Goal: Use online tool/utility

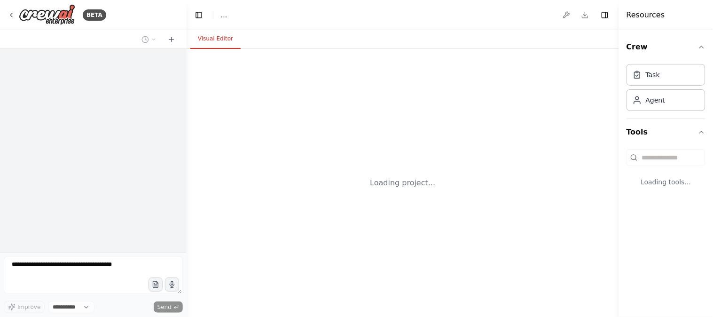
select select "****"
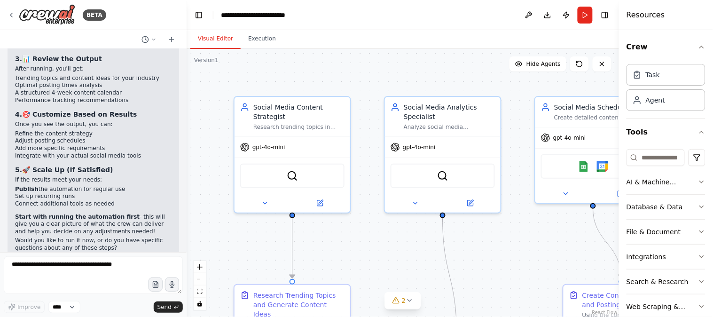
scroll to position [1492, 0]
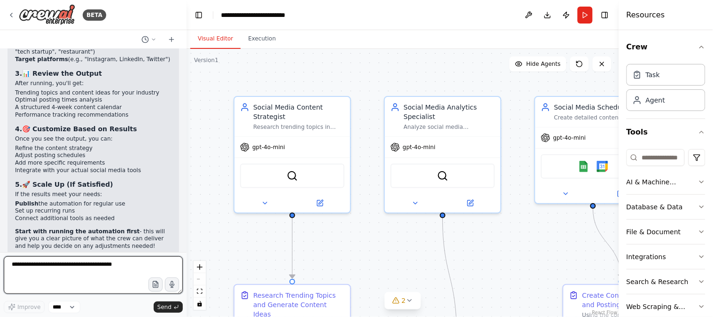
click at [32, 269] on textarea at bounding box center [93, 275] width 179 height 38
paste textarea "**********"
type textarea "**********"
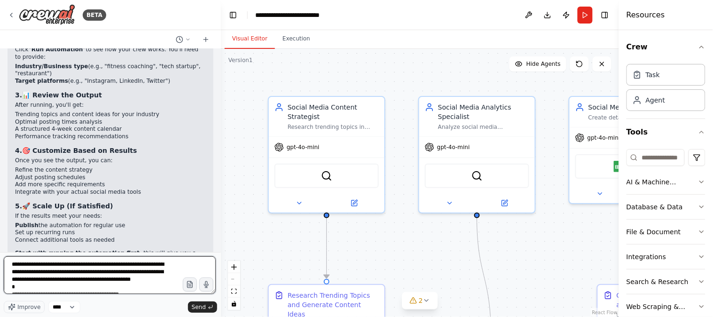
scroll to position [1358, 0]
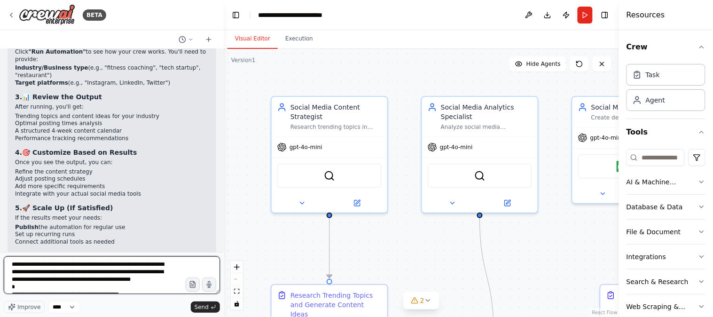
drag, startPoint x: 184, startPoint y: 280, endPoint x: 224, endPoint y: 283, distance: 39.6
click at [224, 283] on div "BETA Create a crew that schedules and publishes social media content across mul…" at bounding box center [356, 158] width 713 height 317
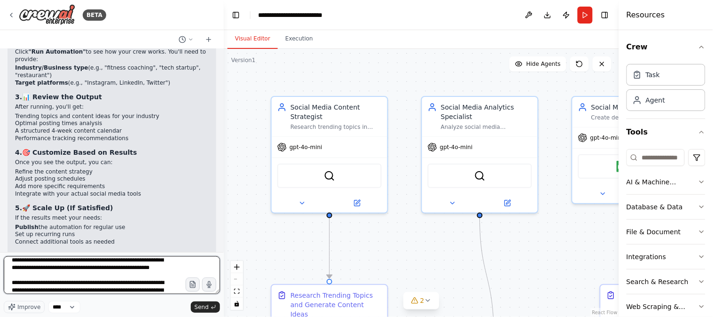
scroll to position [0, 0]
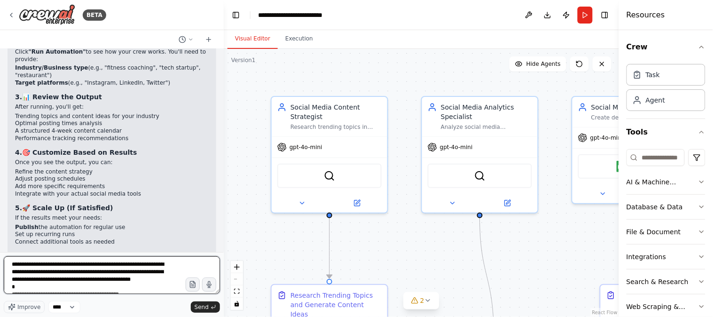
click at [155, 283] on textarea at bounding box center [112, 275] width 216 height 38
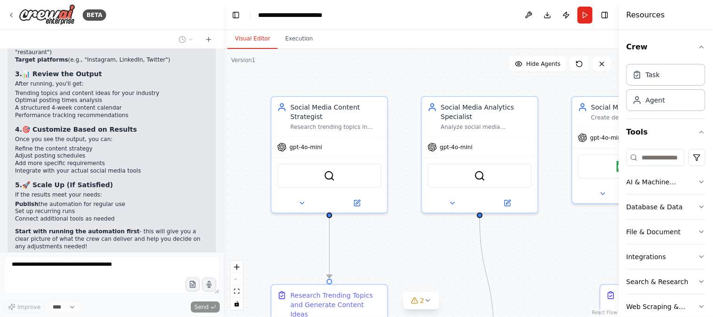
scroll to position [1810, 0]
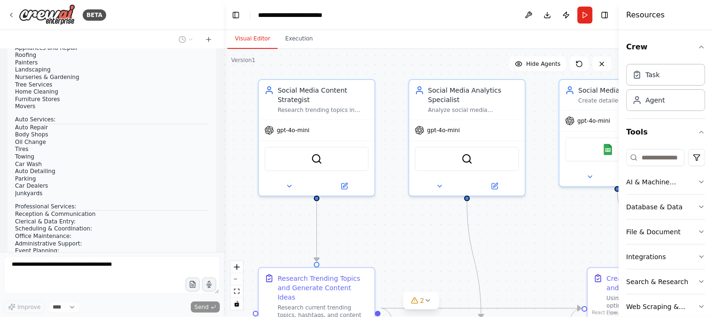
drag, startPoint x: 567, startPoint y: 255, endPoint x: 558, endPoint y: 233, distance: 24.0
click at [558, 234] on div ".deletable-edge-delete-btn { width: 20px; height: 20px; border: 0px solid #ffff…" at bounding box center [421, 183] width 395 height 268
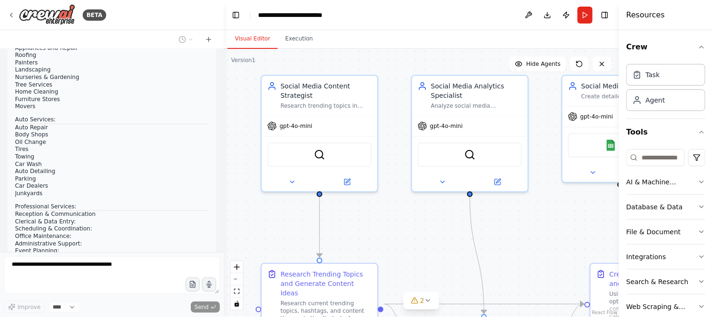
click at [520, 239] on div ".deletable-edge-delete-btn { width: 20px; height: 20px; border: 0px solid #ffff…" at bounding box center [421, 183] width 395 height 268
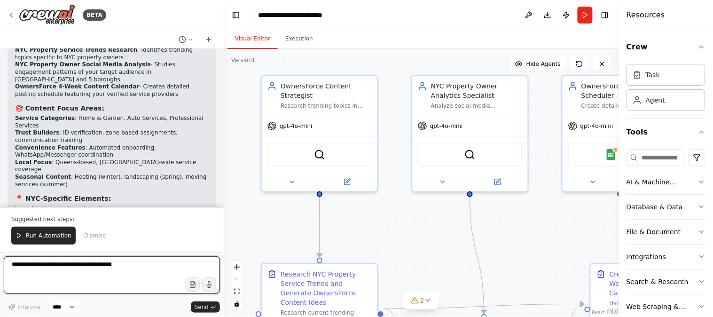
scroll to position [2695, 0]
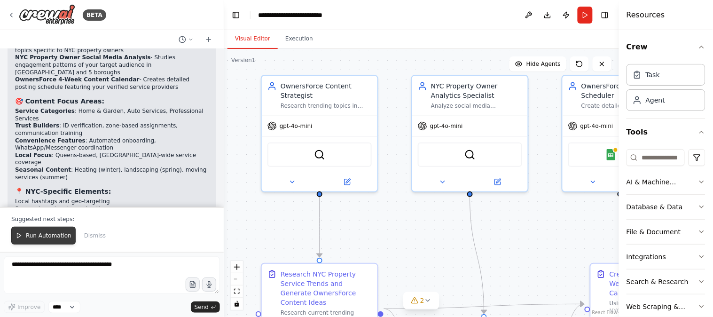
click at [38, 232] on span "Run Automation" at bounding box center [49, 236] width 46 height 8
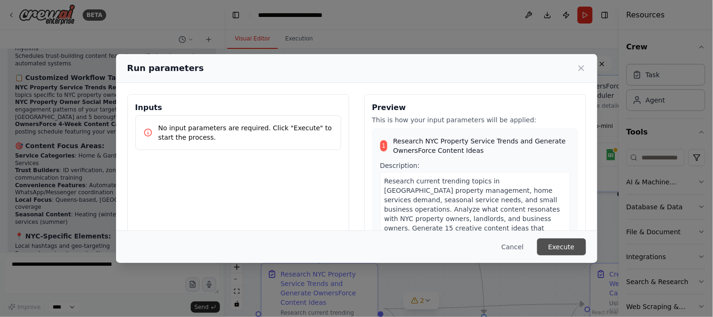
click at [566, 246] on button "Execute" at bounding box center [561, 246] width 49 height 17
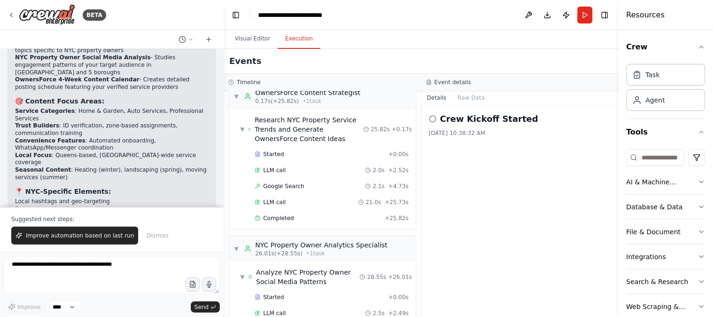
scroll to position [0, 0]
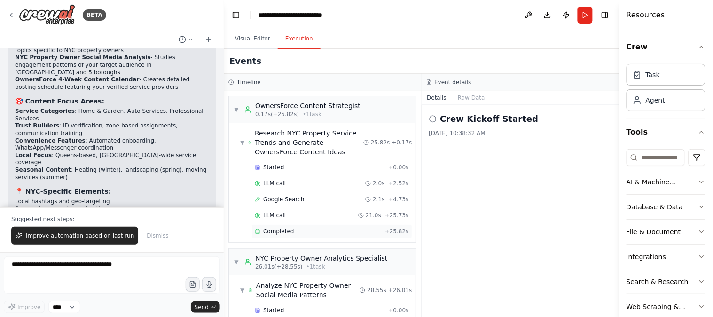
click at [289, 236] on div "Completed + 25.82s" at bounding box center [331, 231] width 161 height 14
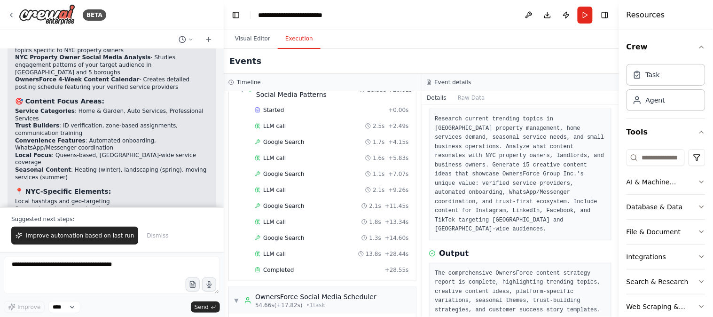
scroll to position [261, 0]
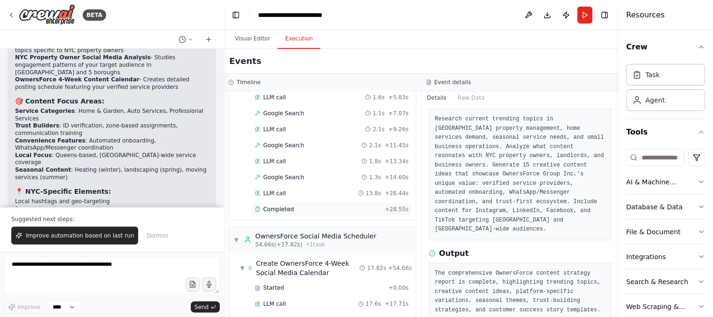
click at [325, 213] on div "Completed" at bounding box center [318, 209] width 126 height 8
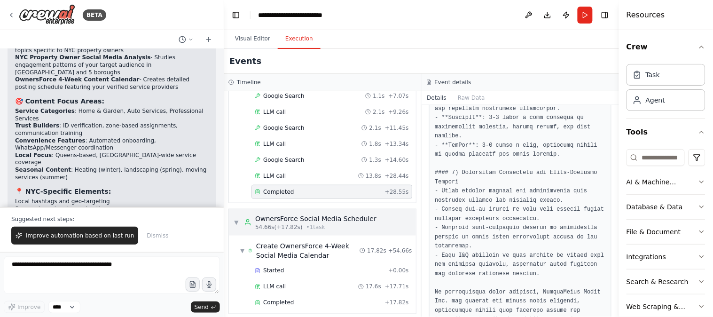
scroll to position [287, 0]
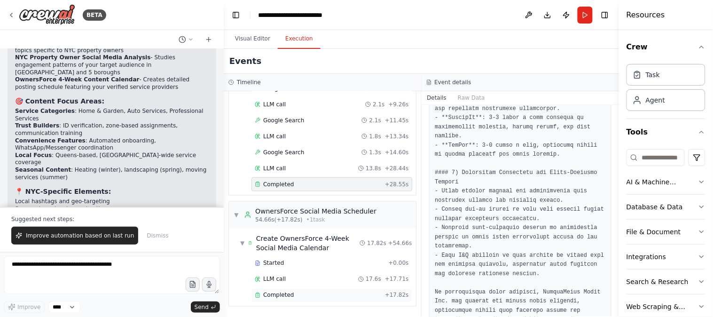
click at [334, 296] on div "Completed" at bounding box center [318, 295] width 126 height 8
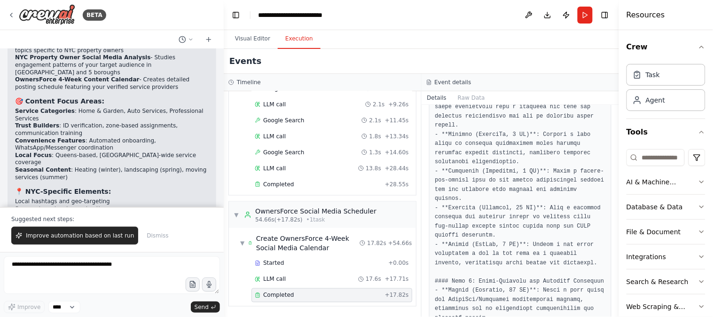
scroll to position [1037, 0]
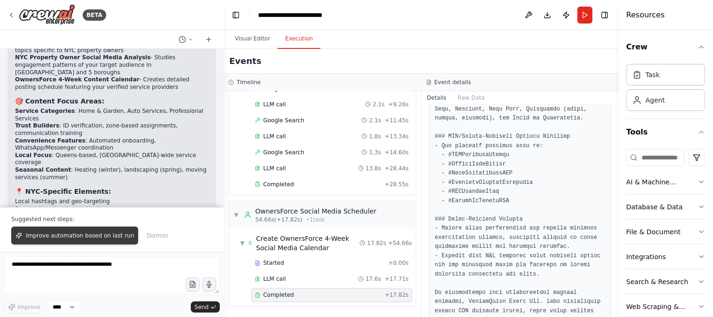
click at [58, 235] on span "Improve automation based on last run" at bounding box center [80, 236] width 108 height 8
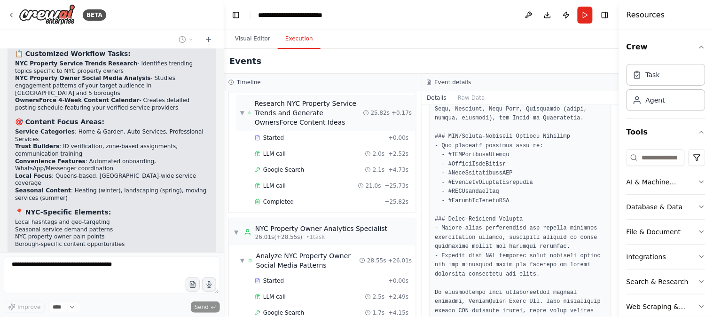
scroll to position [0, 0]
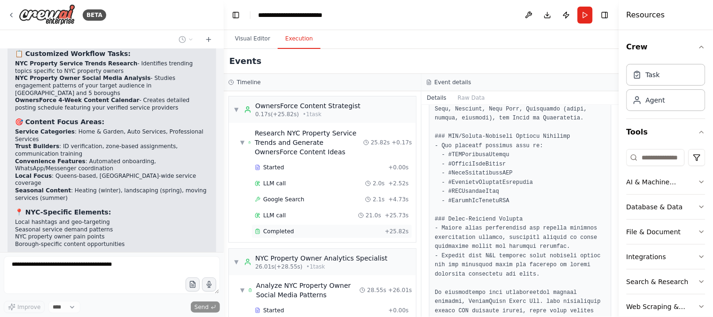
click at [318, 233] on div "Completed" at bounding box center [318, 231] width 126 height 8
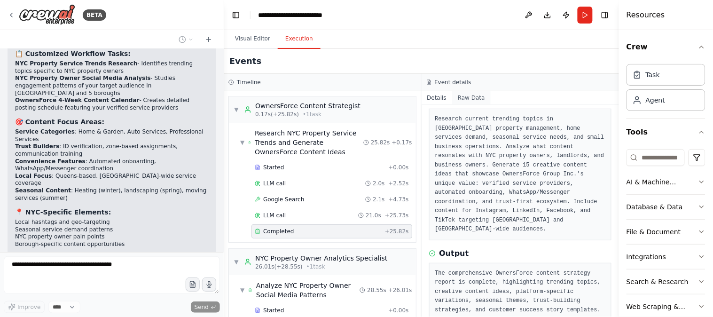
click at [470, 100] on button "Raw Data" at bounding box center [471, 97] width 39 height 13
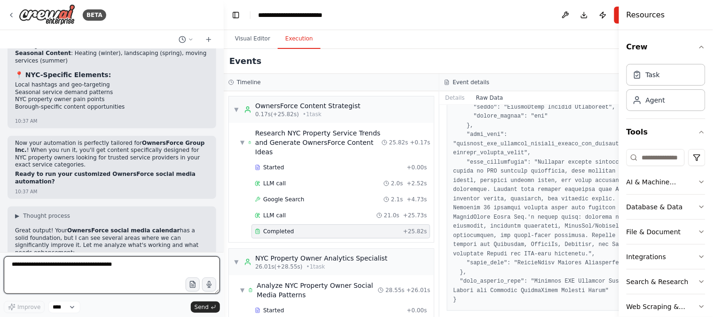
scroll to position [3159, 0]
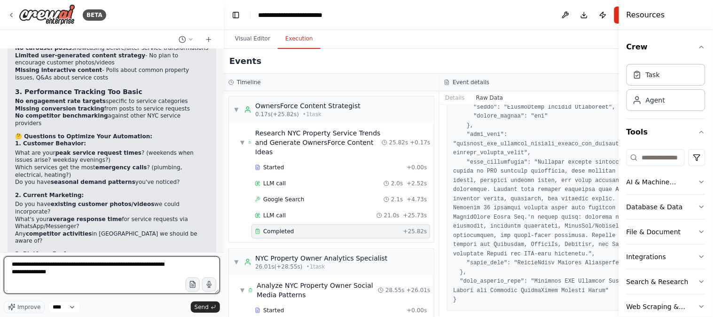
type textarea "**********"
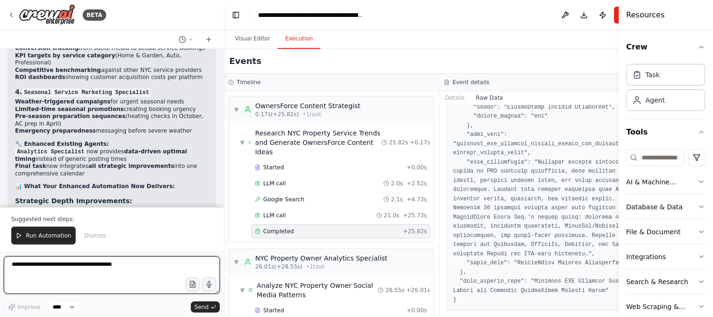
scroll to position [4388, 0]
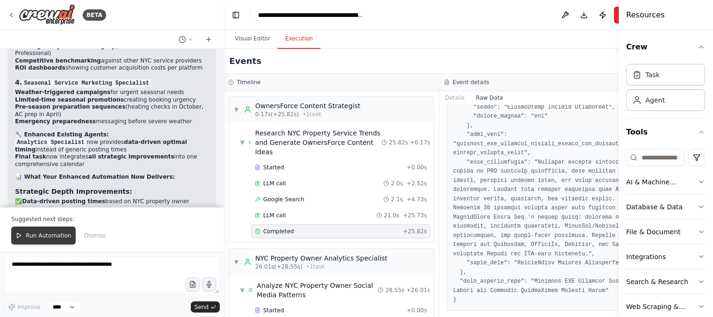
click at [35, 230] on button "Run Automation" at bounding box center [43, 235] width 64 height 18
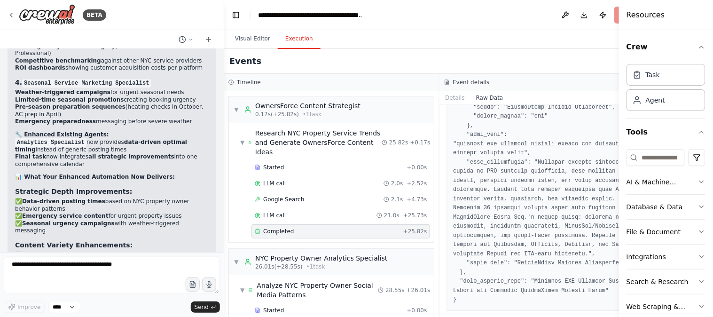
scroll to position [4343, 0]
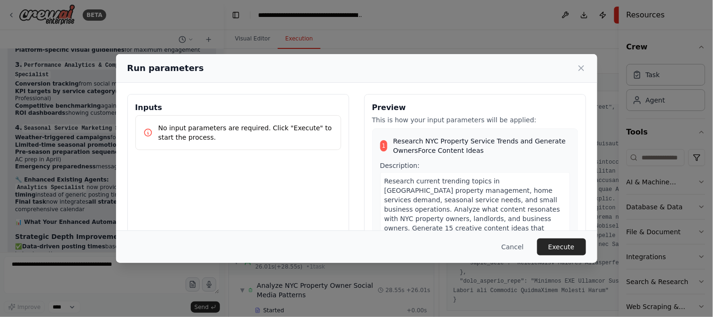
click at [562, 244] on button "Execute" at bounding box center [561, 246] width 49 height 17
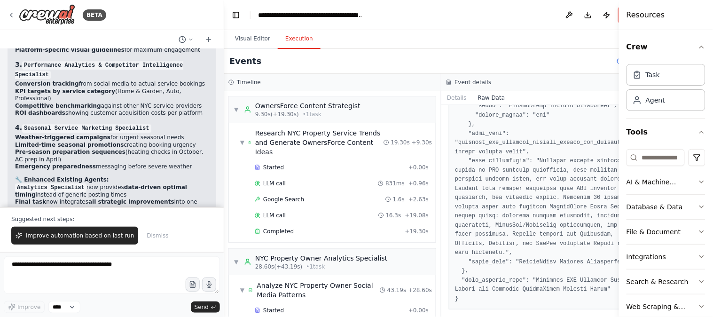
scroll to position [4388, 0]
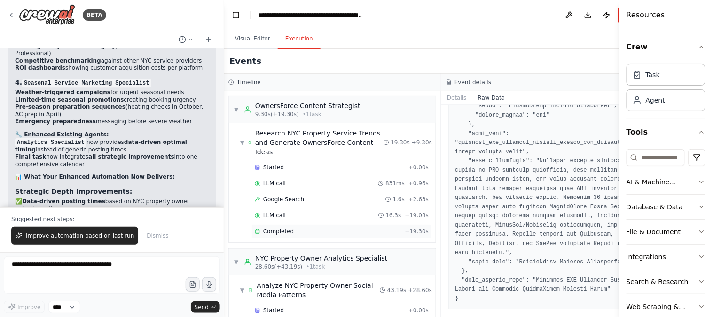
click at [297, 232] on div "Completed" at bounding box center [328, 231] width 147 height 8
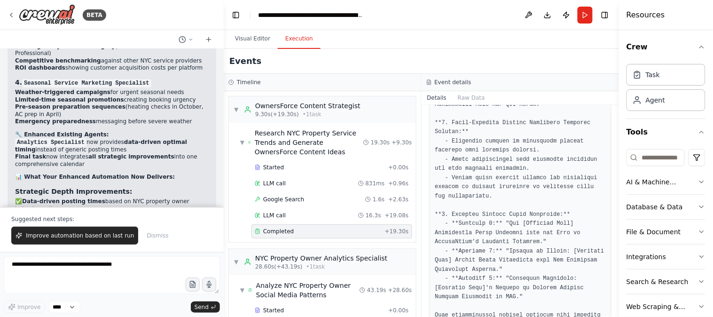
scroll to position [1257, 0]
